Goal: Task Accomplishment & Management: Manage account settings

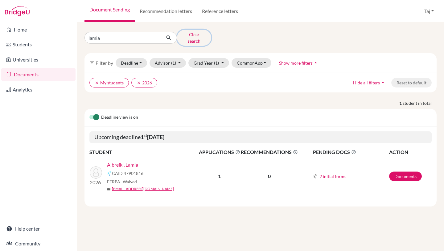
click at [189, 37] on button "Clear search" at bounding box center [194, 38] width 34 height 16
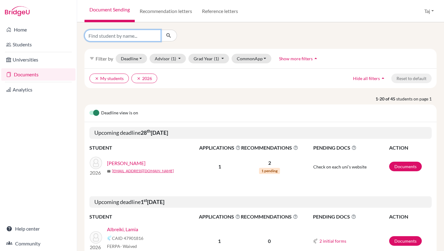
click at [114, 34] on input "Find student by name..." at bounding box center [123, 36] width 77 height 12
type input "ayA"
click button "submit" at bounding box center [169, 36] width 16 height 12
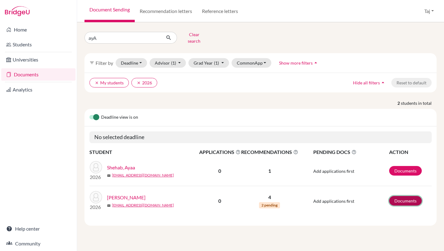
click at [412, 196] on link "Documents" at bounding box center [405, 201] width 33 height 10
click at [123, 193] on link "[PERSON_NAME]" at bounding box center [126, 196] width 39 height 7
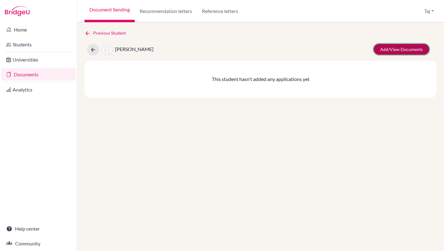
click at [391, 54] on link "Add/View Documents" at bounding box center [402, 49] width 56 height 11
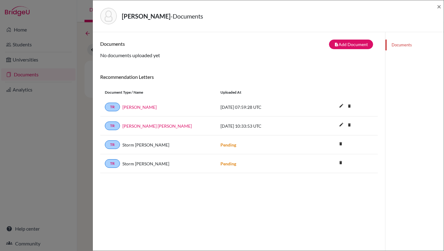
click at [269, 132] on div "TR [PERSON_NAME] [PERSON_NAME] [DATE] 10:33:53 UTC edit delete Delete this docu…" at bounding box center [239, 125] width 278 height 19
